Goal: Task Accomplishment & Management: Manage account settings

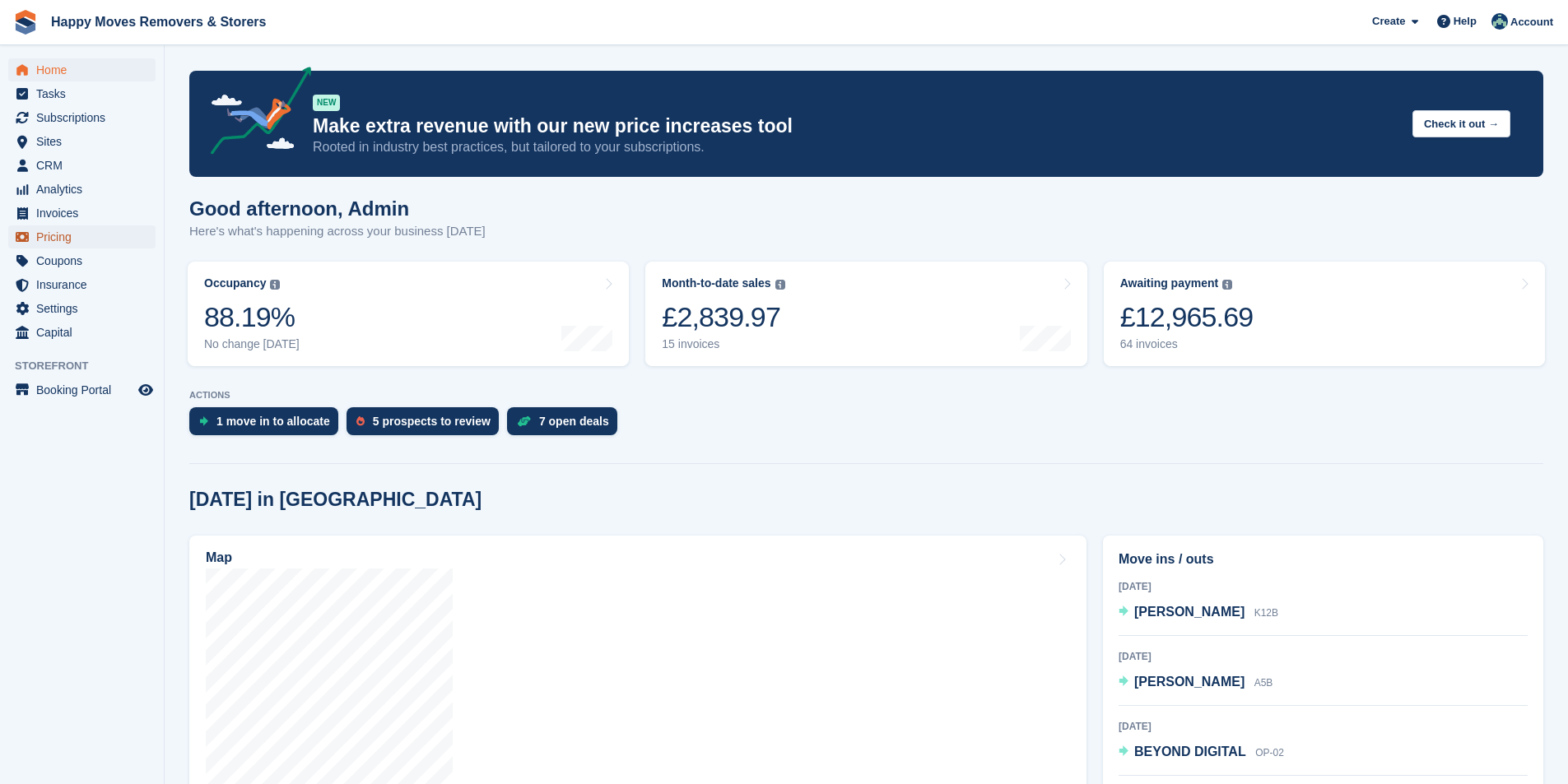
click at [73, 239] on span "Pricing" at bounding box center [85, 237] width 99 height 23
